Goal: Information Seeking & Learning: Learn about a topic

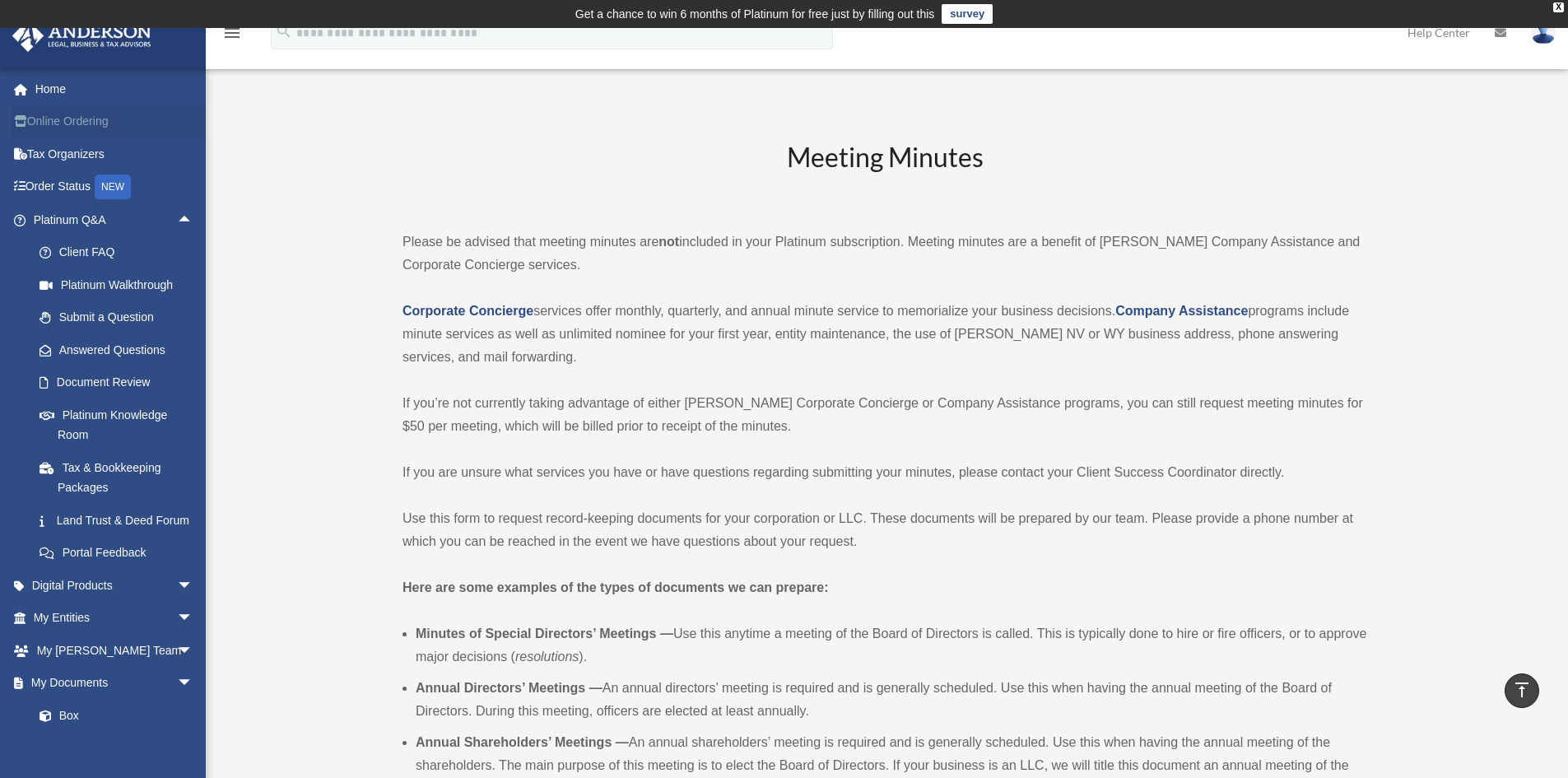
scroll to position [1263, 0]
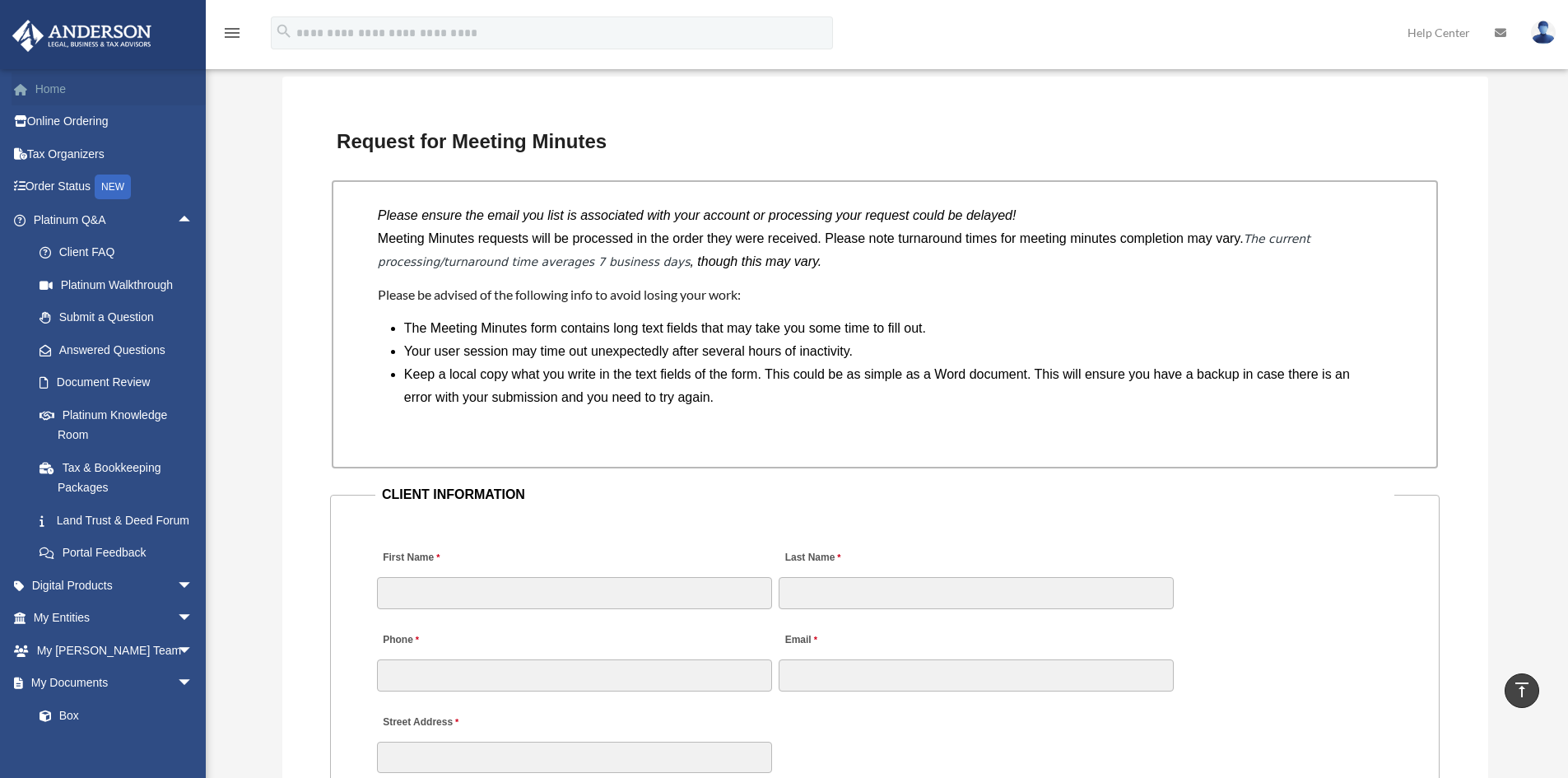
click at [52, 81] on link "Home" at bounding box center [115, 88] width 207 height 33
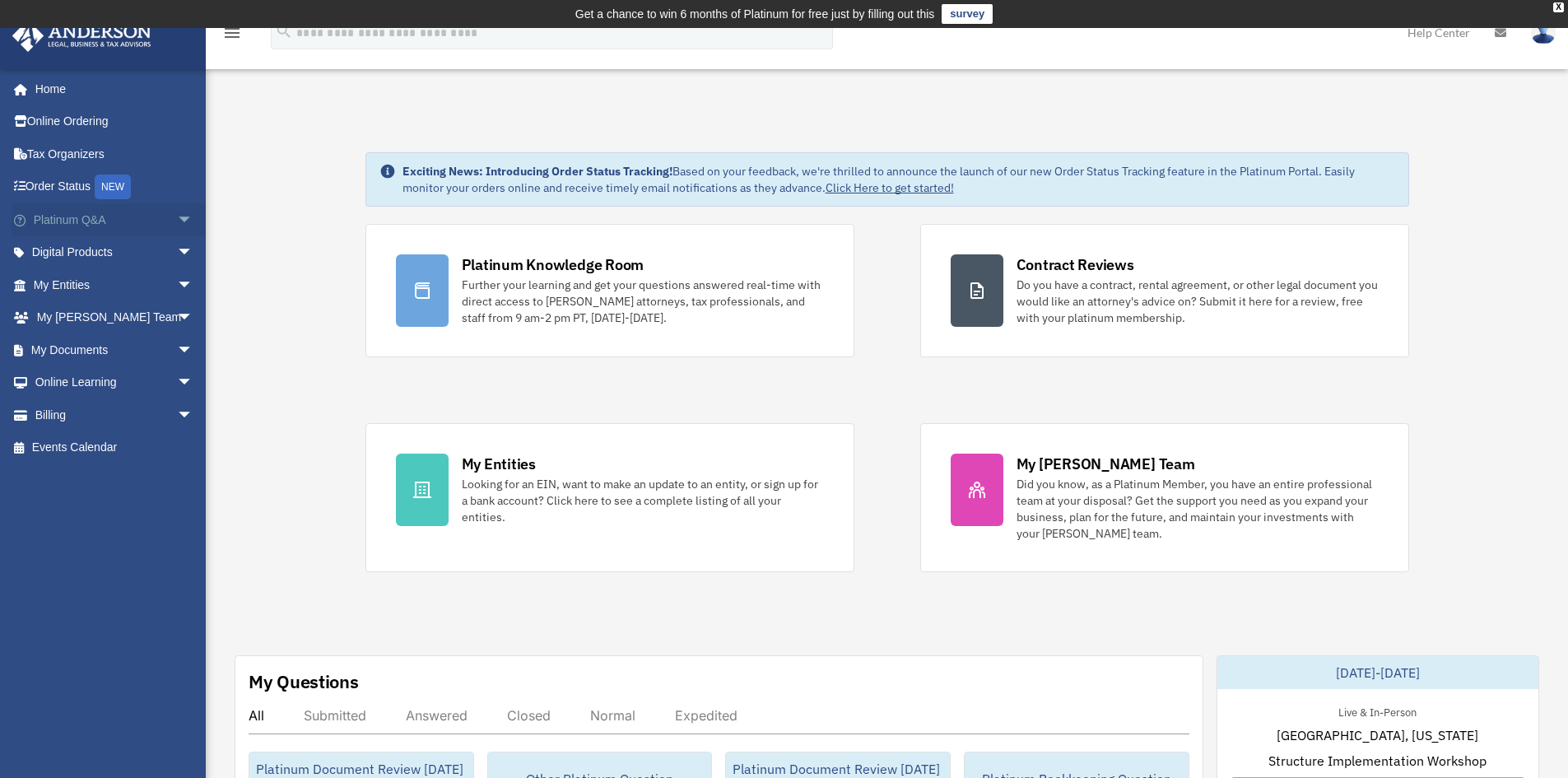
click at [177, 213] on span "arrow_drop_down" at bounding box center [193, 220] width 33 height 34
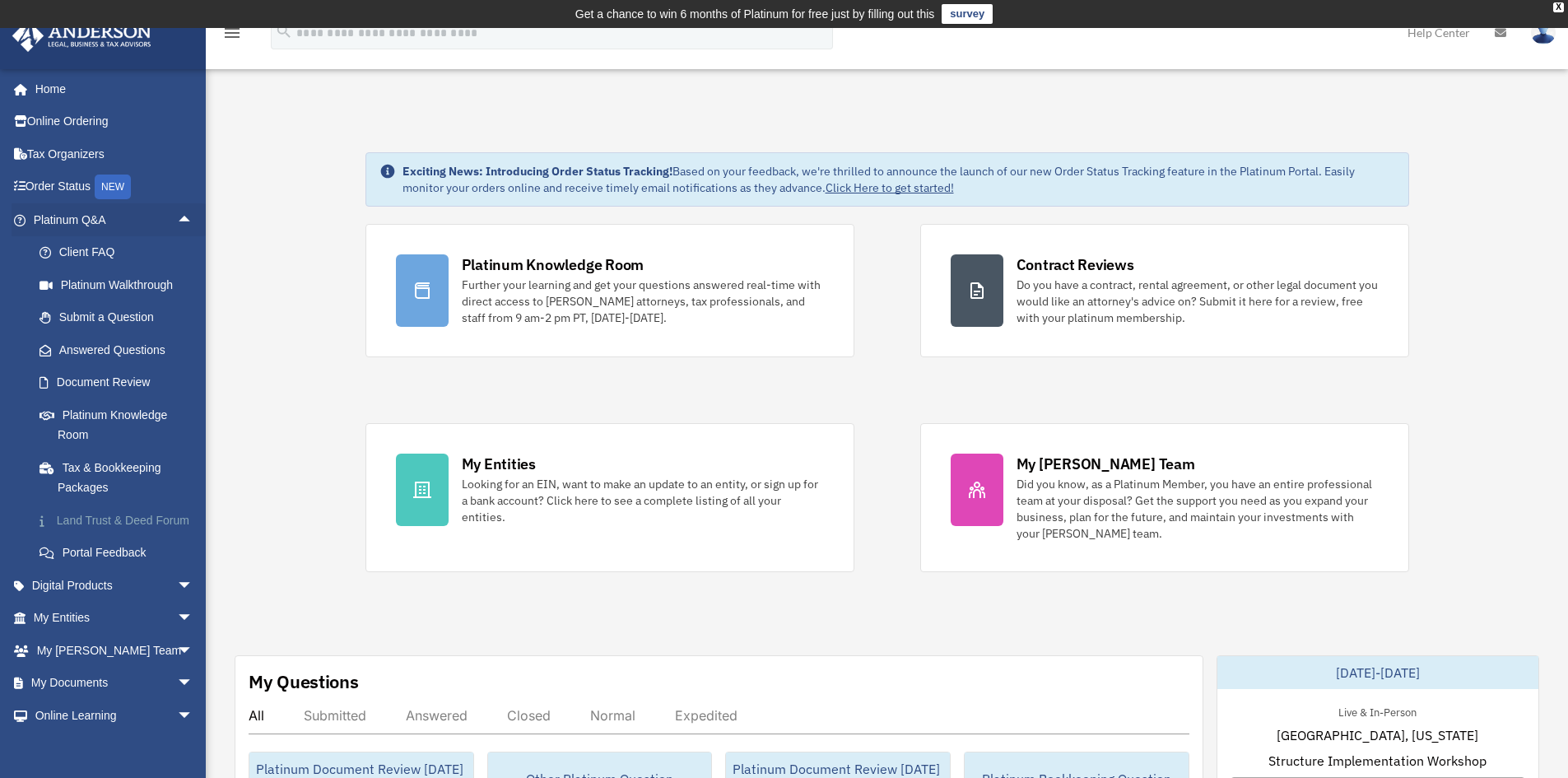
click at [110, 525] on link "Land Trust & Deed Forum" at bounding box center [120, 519] width 195 height 33
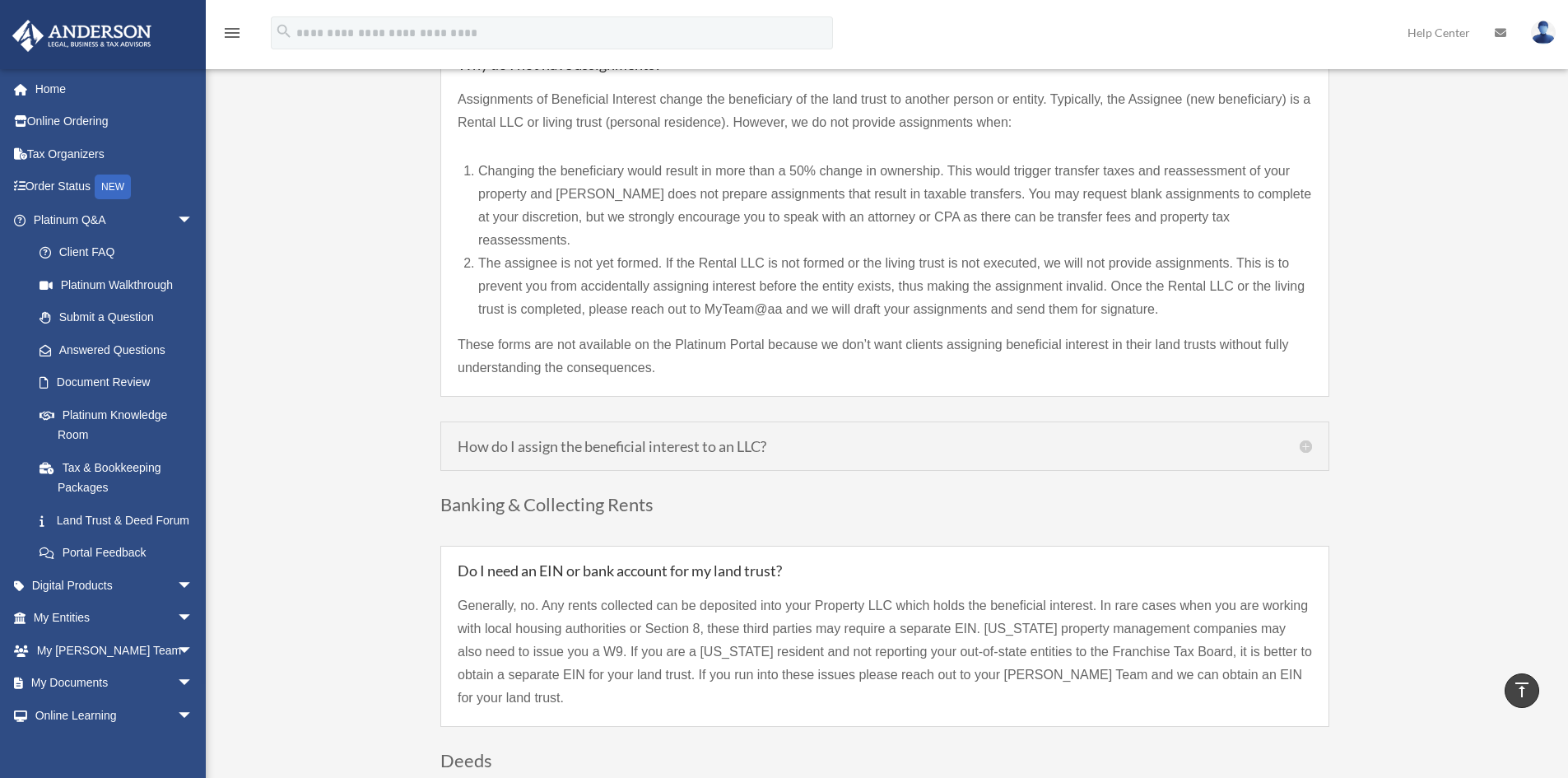
scroll to position [1646, 0]
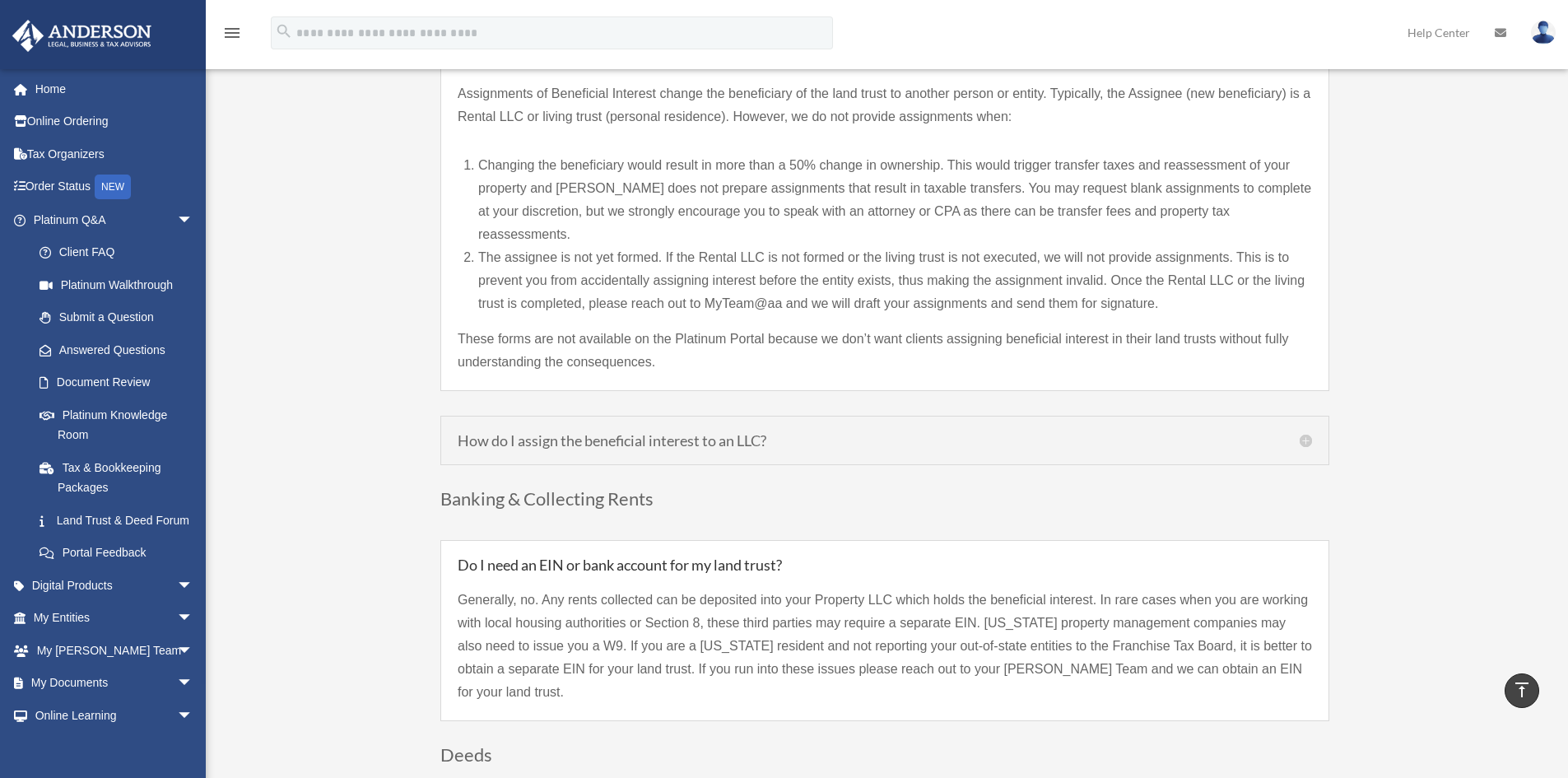
click at [607, 430] on div "How do I assign the beneficial interest to an LLC? If your LLC was created prio…" at bounding box center [885, 441] width 889 height 49
click at [1308, 433] on h5 "How do I assign the beneficial interest to an LLC?" at bounding box center [884, 440] width 854 height 15
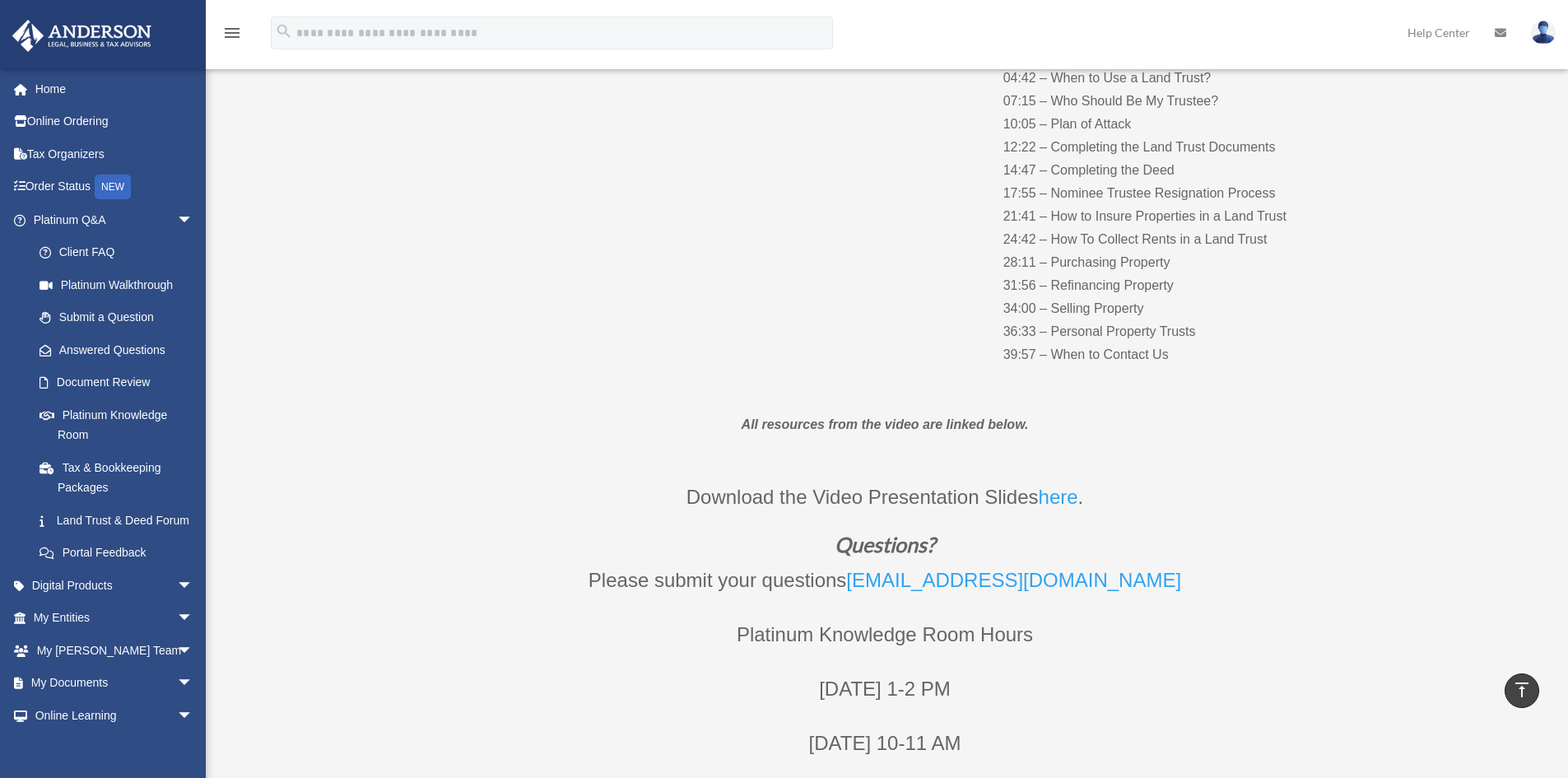
scroll to position [0, 0]
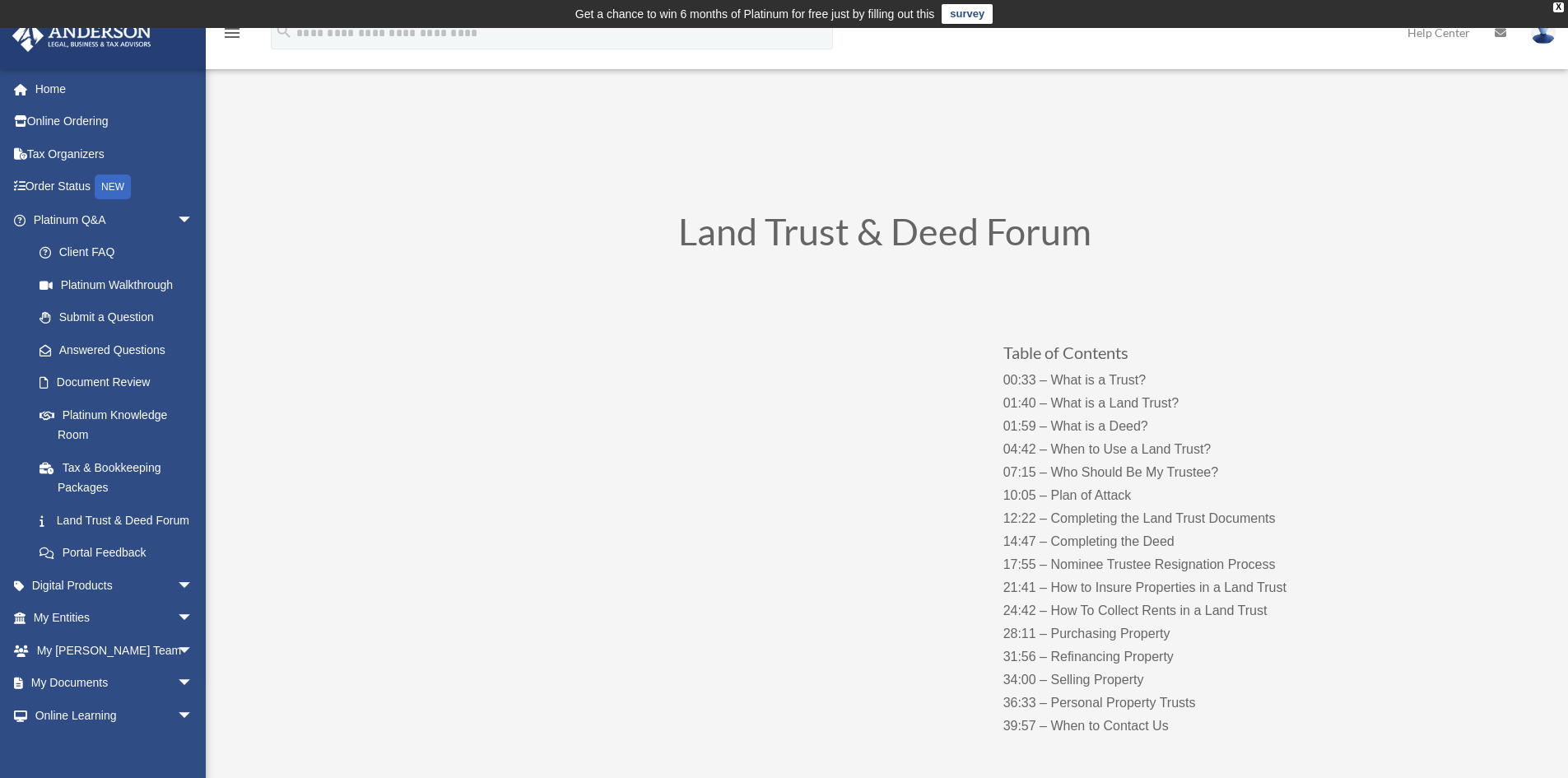
click at [507, 646] on div "Table of Contents 00:33 – What is a Trust? 01:40 – What is a Land Trust? 01:59 …" at bounding box center [885, 523] width 889 height 479
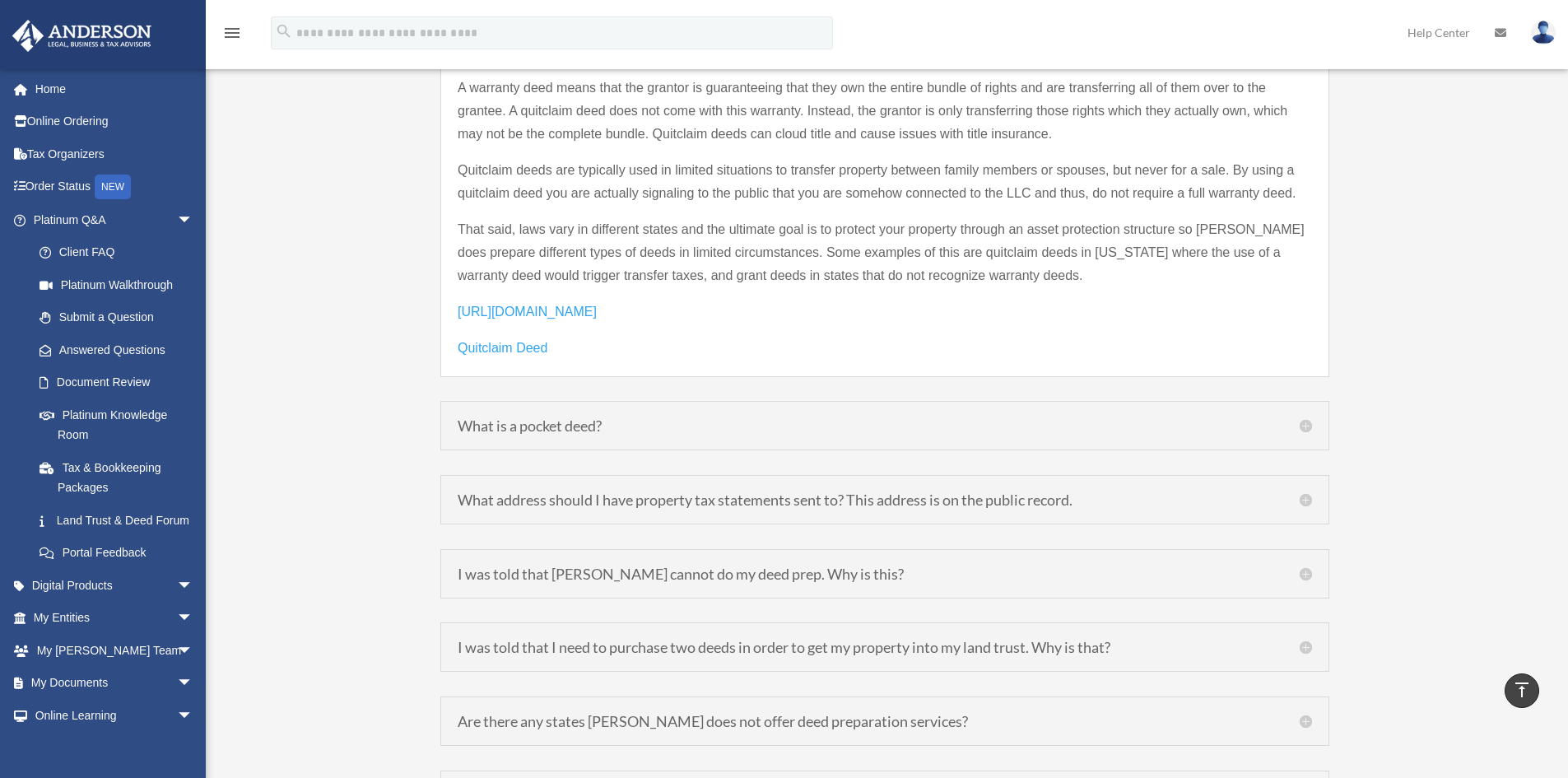
scroll to position [2304, 0]
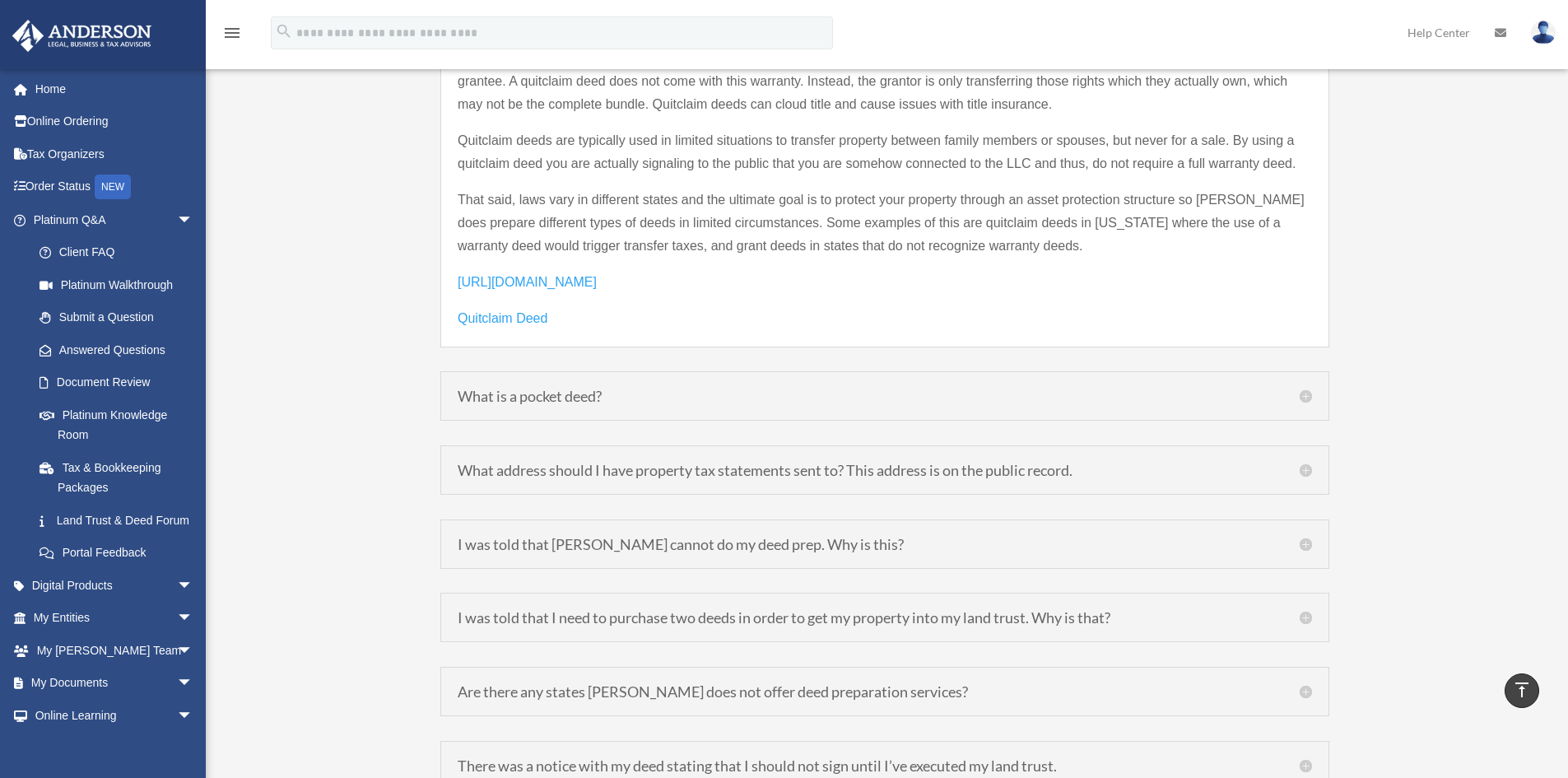
click at [1309, 463] on h5 "What address should I have property tax statements sent to? This address is on …" at bounding box center [884, 470] width 854 height 15
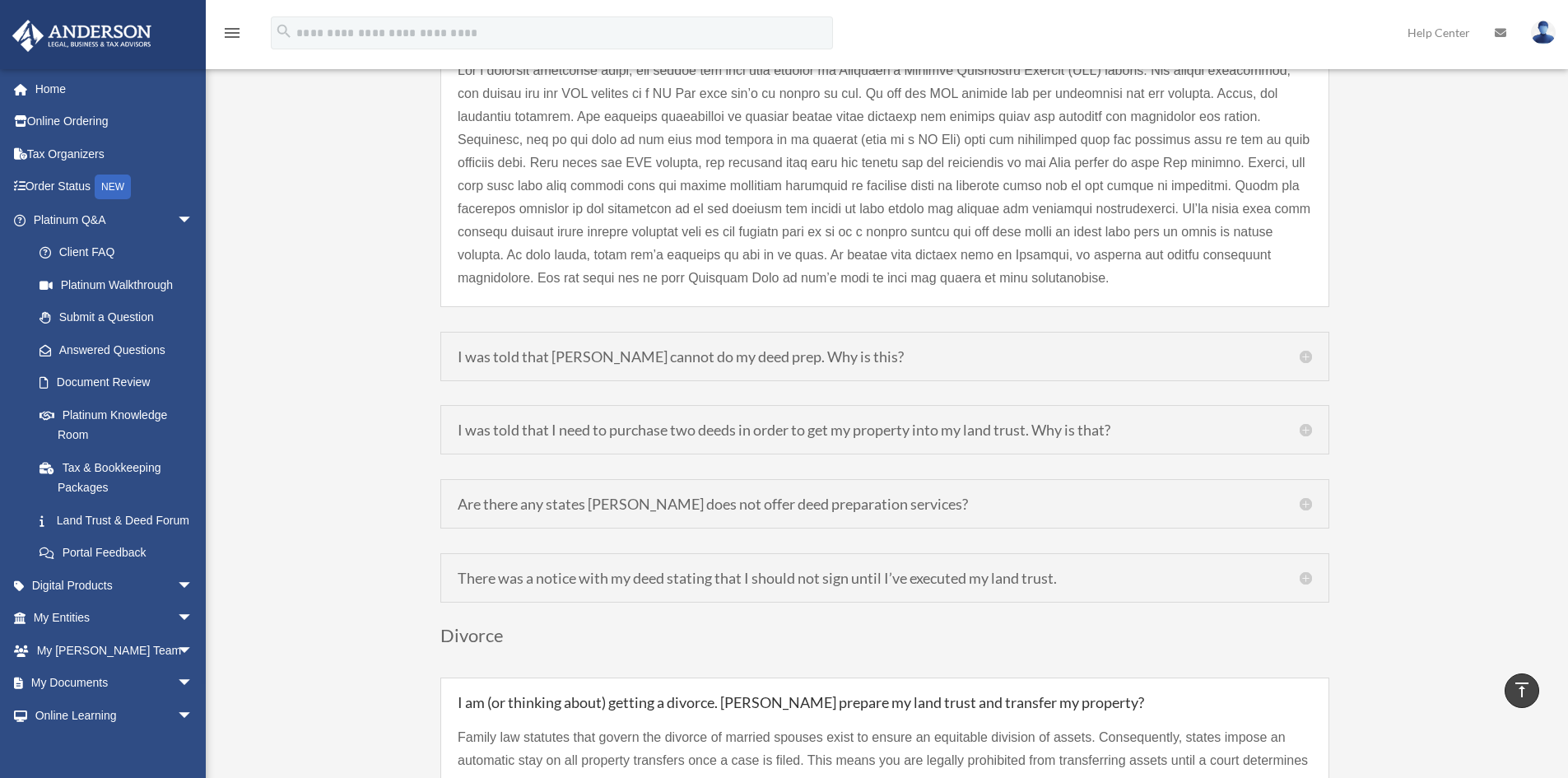
scroll to position [2387, 0]
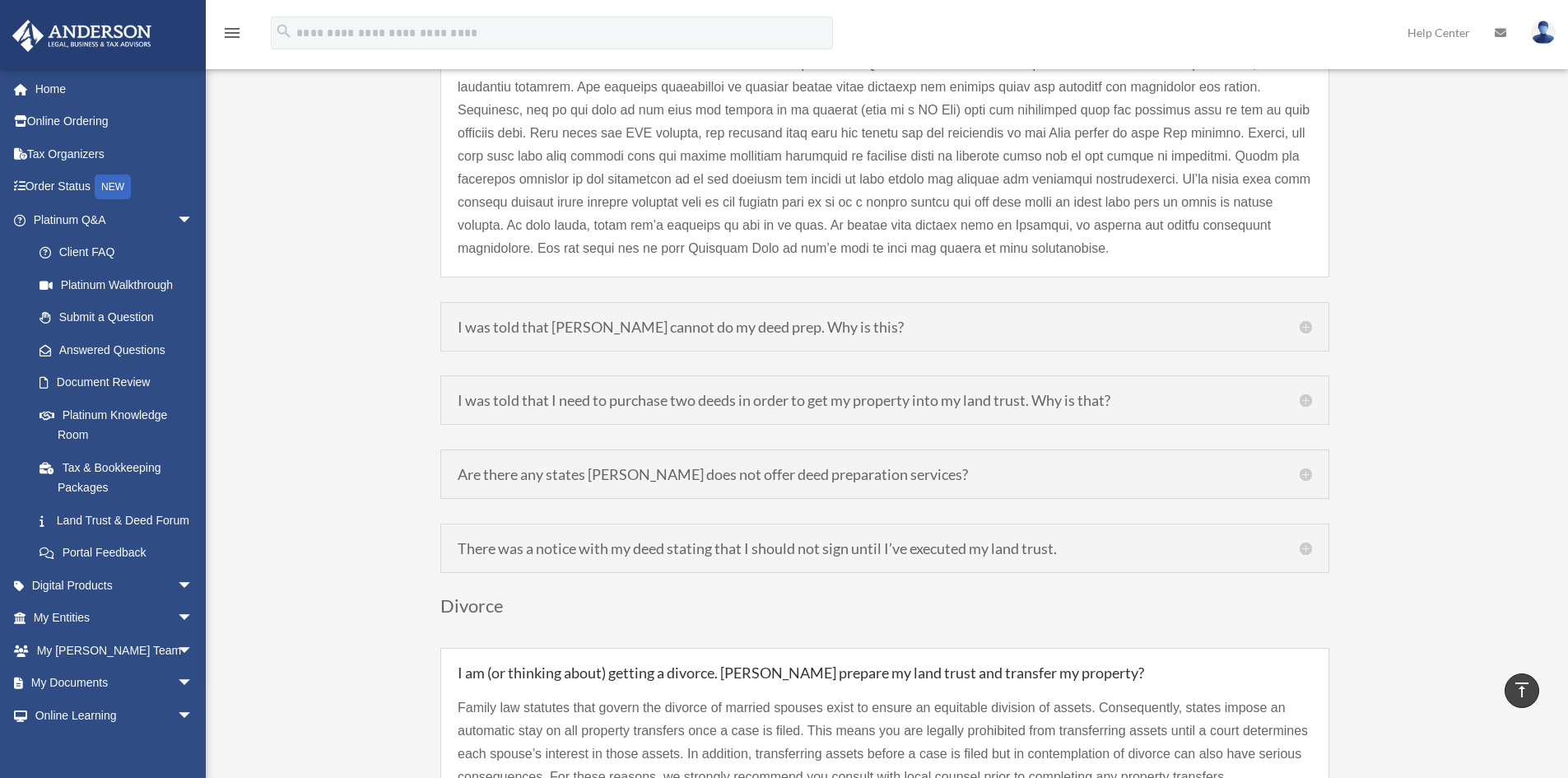
click at [1303, 393] on h5 "I was told that I need to purchase two deeds in order to get my property into m…" at bounding box center [884, 400] width 854 height 15
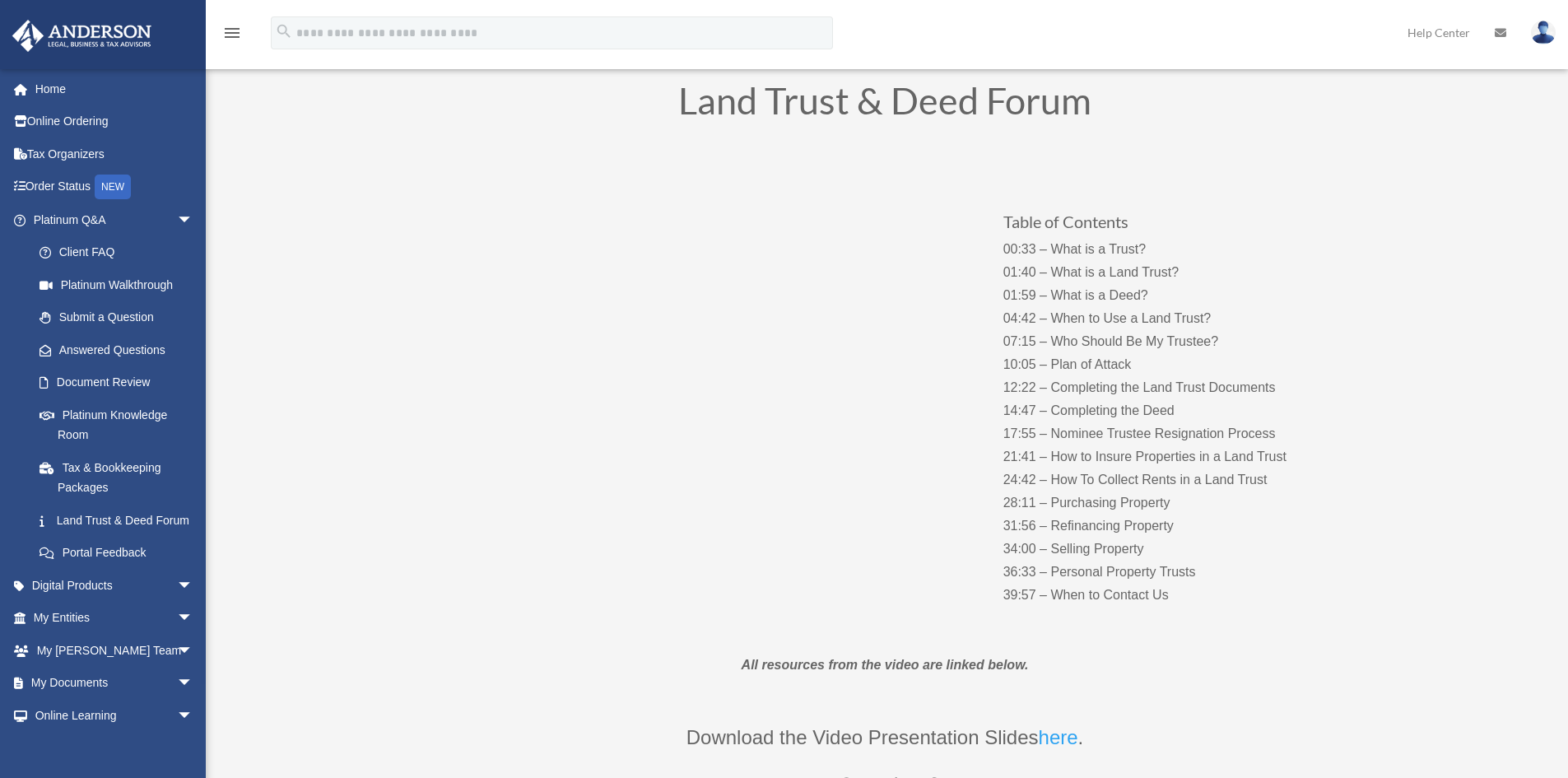
scroll to position [164, 0]
